Goal: Task Accomplishment & Management: Contribute content

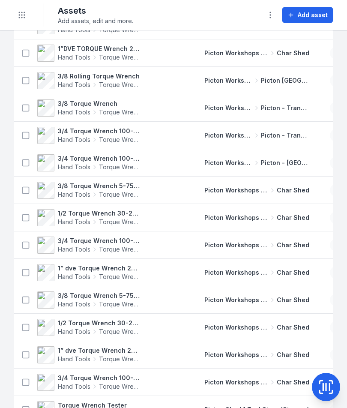
scroll to position [186, 0]
click at [95, 185] on strong "3/8 Torque Wrench 5-75 ft/lbs 4582" at bounding box center [99, 185] width 83 height 9
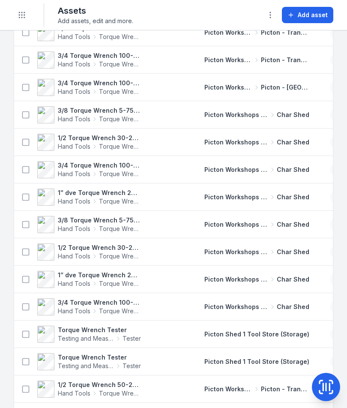
click at [118, 136] on strong "1/2 Torque Wrench 30-250 ft/lbs 4578" at bounding box center [99, 138] width 83 height 9
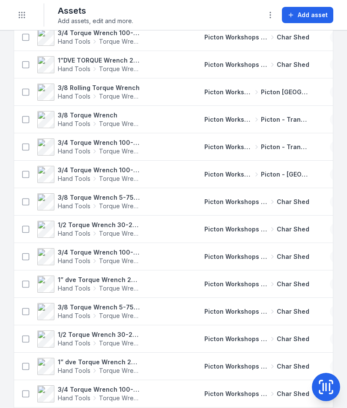
scroll to position [176, 0]
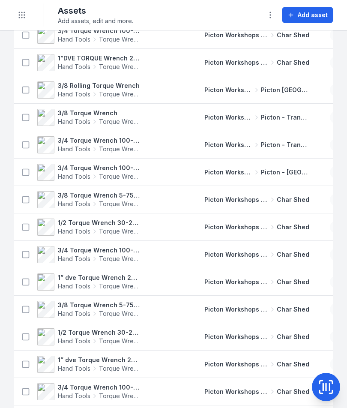
click at [120, 259] on span "Torque Wrench" at bounding box center [120, 259] width 42 height 9
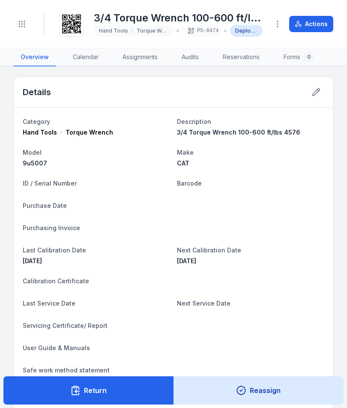
click at [25, 28] on button "Toggle Navigation" at bounding box center [22, 24] width 16 height 16
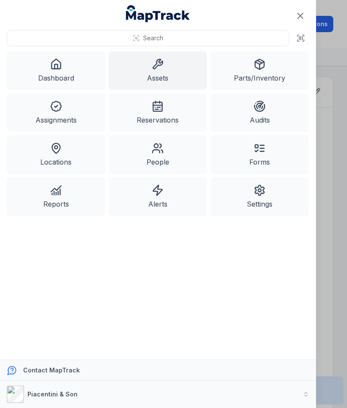
click at [161, 197] on link "Alerts" at bounding box center [158, 196] width 99 height 39
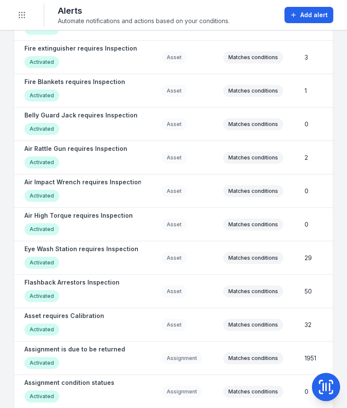
scroll to position [1051, 0]
click at [81, 315] on strong "Asset requires Calibration" at bounding box center [64, 315] width 80 height 9
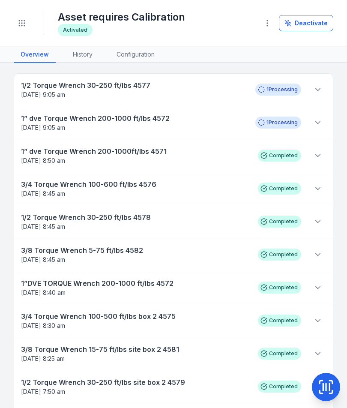
click at [320, 158] on icon at bounding box center [318, 155] width 9 height 9
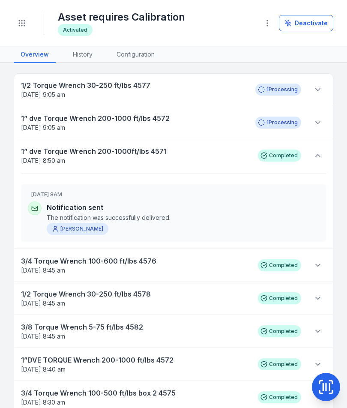
click at [317, 158] on icon at bounding box center [318, 155] width 9 height 9
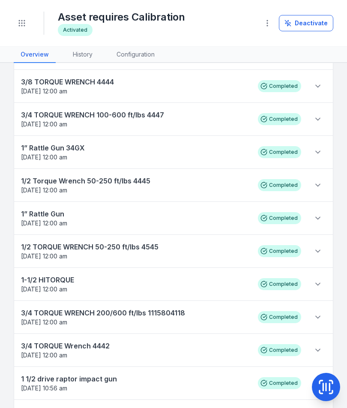
scroll to position [367, 0]
click at [86, 51] on link "History" at bounding box center [82, 55] width 33 height 16
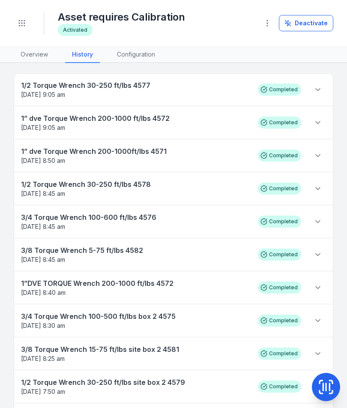
click at [23, 55] on link "Overview" at bounding box center [34, 55] width 41 height 16
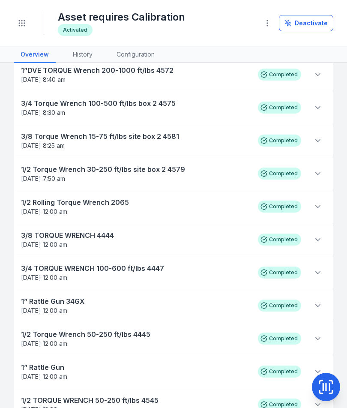
scroll to position [209, 0]
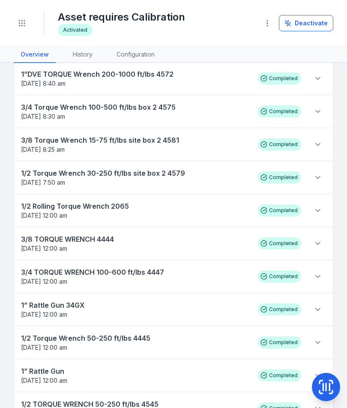
click at [158, 173] on strong "1/2 Torque Wrench 30-250 ft/lbs site box 2 4579" at bounding box center [135, 173] width 228 height 10
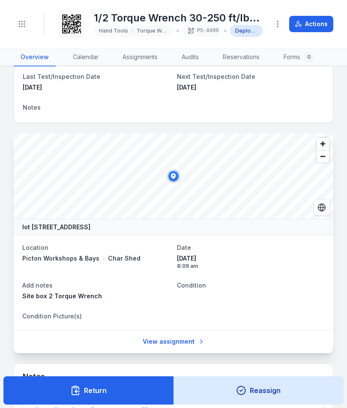
scroll to position [339, 0]
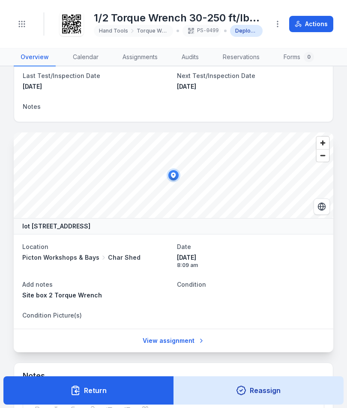
click at [28, 21] on button "Toggle Navigation" at bounding box center [22, 24] width 16 height 16
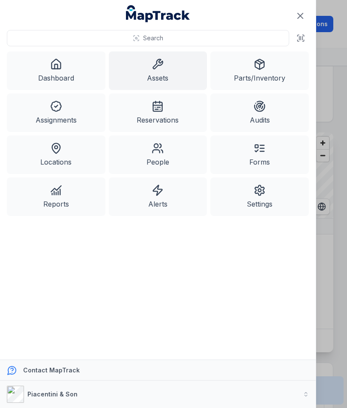
click at [163, 69] on icon at bounding box center [158, 64] width 12 height 12
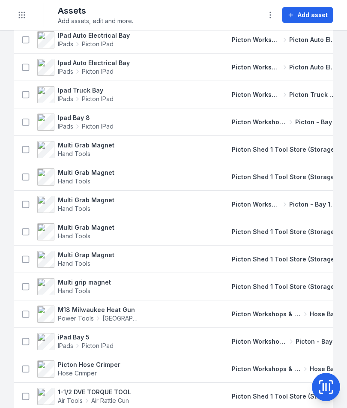
scroll to position [776, 0]
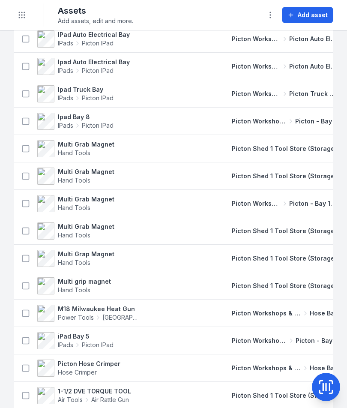
click at [314, 9] on button "Add asset" at bounding box center [307, 15] width 51 height 16
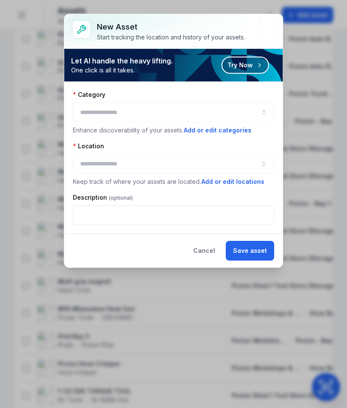
click at [247, 109] on div at bounding box center [173, 112] width 201 height 20
click at [251, 108] on div at bounding box center [173, 112] width 201 height 20
click at [238, 107] on div at bounding box center [173, 112] width 201 height 20
click at [253, 174] on div "Location Keep track of where your assets are located. Add or edit locations" at bounding box center [173, 164] width 201 height 45
click at [213, 251] on button "Cancel" at bounding box center [204, 251] width 36 height 20
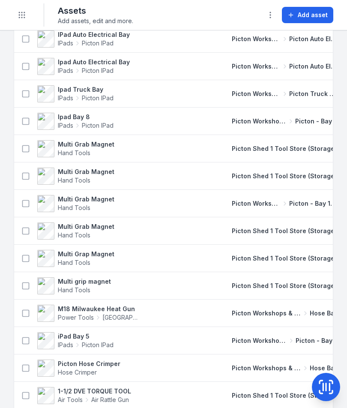
click at [310, 22] on button "Add asset" at bounding box center [307, 15] width 51 height 16
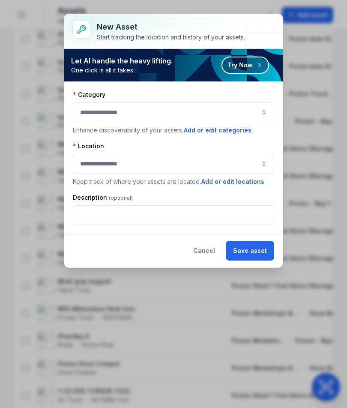
click at [256, 108] on button "button" at bounding box center [173, 112] width 201 height 20
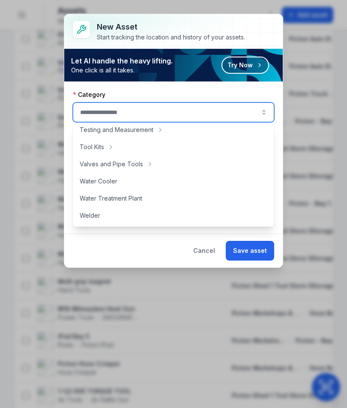
scroll to position [485, 0]
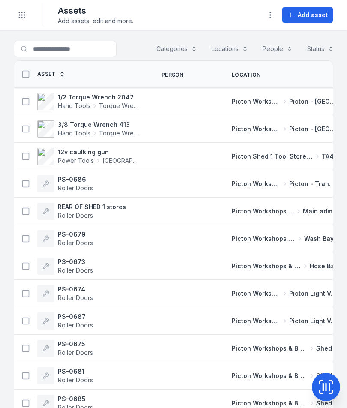
click at [312, 14] on span "Add asset" at bounding box center [313, 15] width 30 height 9
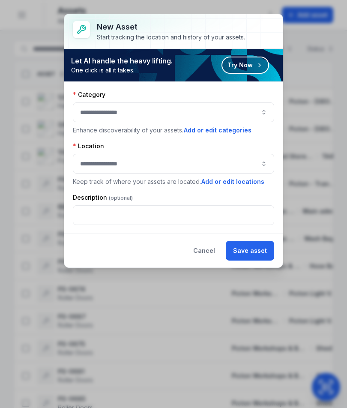
click at [252, 105] on button "button" at bounding box center [173, 112] width 201 height 20
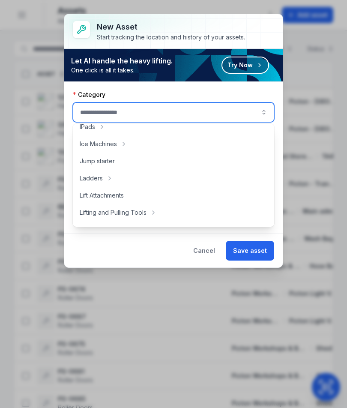
scroll to position [249, 0]
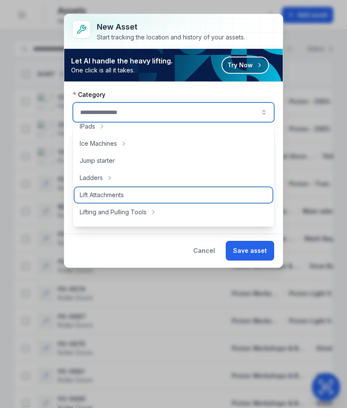
click at [199, 200] on div "Lift Attachments" at bounding box center [174, 194] width 198 height 15
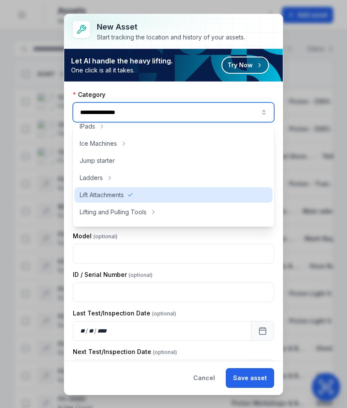
type input "**********"
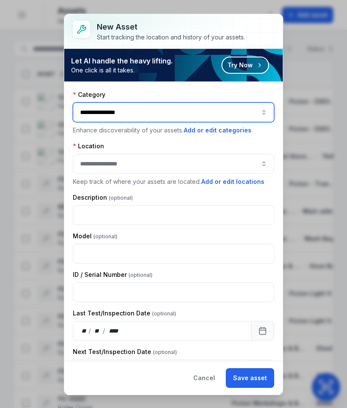
click at [242, 164] on button "button" at bounding box center [173, 164] width 201 height 20
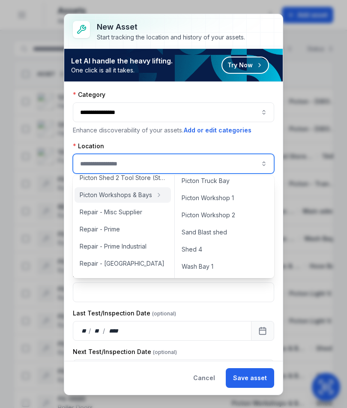
scroll to position [387, 0]
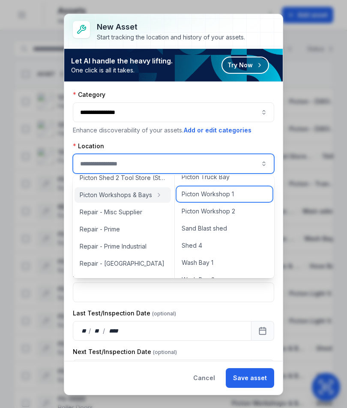
click at [242, 197] on div "Picton Workshop 1" at bounding box center [225, 193] width 96 height 15
type input "**********"
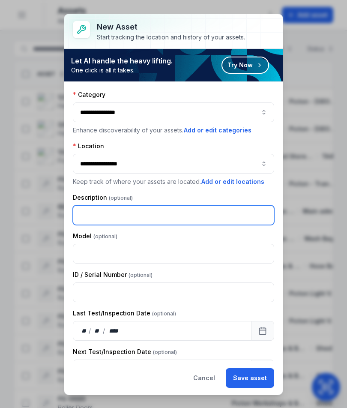
click at [225, 213] on input "text" at bounding box center [173, 215] width 201 height 20
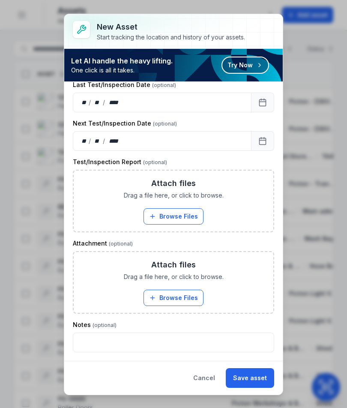
scroll to position [228, 0]
type input "**********"
click at [260, 377] on button "Save asset" at bounding box center [250, 378] width 48 height 20
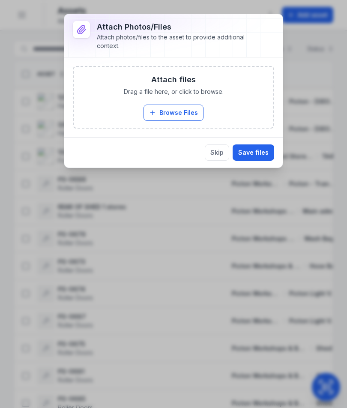
click at [261, 158] on button "Save files" at bounding box center [254, 152] width 42 height 16
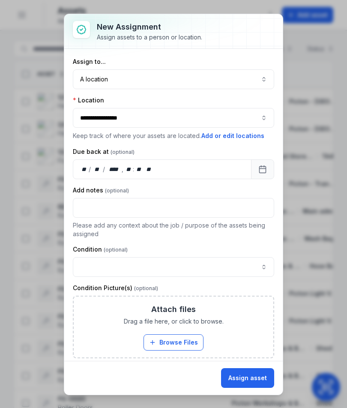
click at [260, 369] on button "Assign asset" at bounding box center [247, 378] width 53 height 20
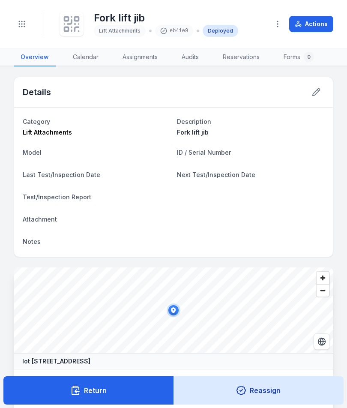
click at [80, 23] on icon at bounding box center [71, 24] width 19 height 19
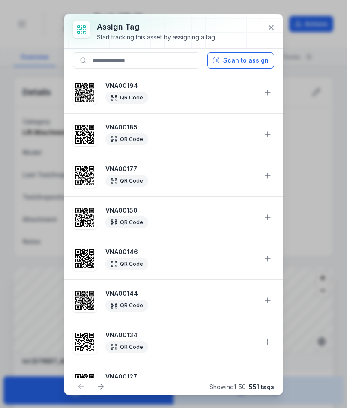
click at [259, 60] on button "Scan to assign" at bounding box center [240, 60] width 67 height 16
